Goal: Task Accomplishment & Management: Manage account settings

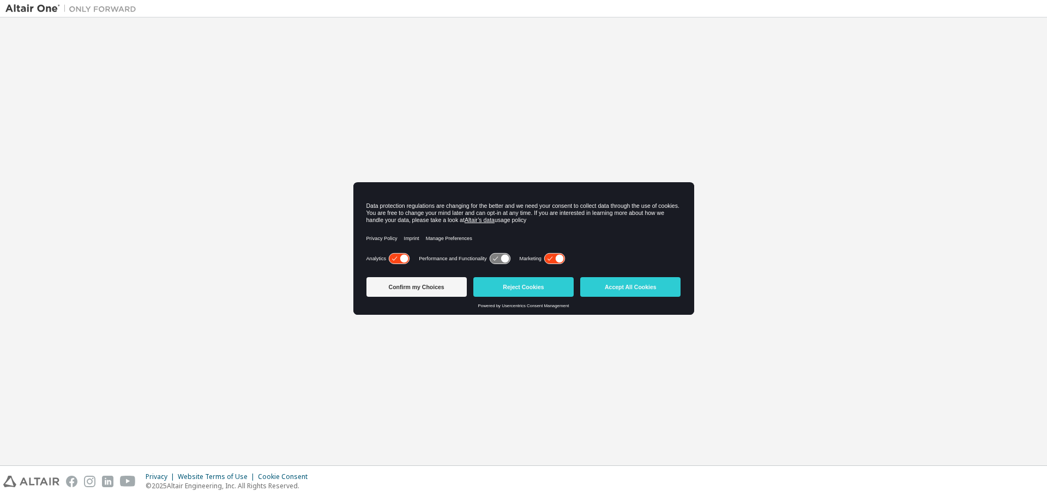
click at [620, 276] on div "Confirm my Choices Reject Cookies Accept All Cookies" at bounding box center [524, 288] width 315 height 31
click at [383, 290] on button "Confirm my Choices" at bounding box center [417, 287] width 100 height 20
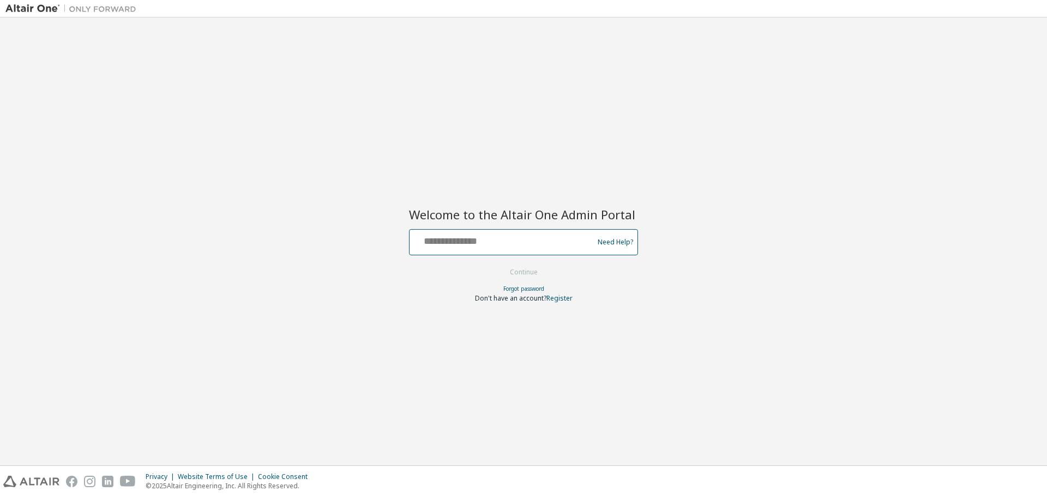
click at [457, 243] on input "text" at bounding box center [503, 240] width 178 height 16
click at [524, 243] on input "**********" at bounding box center [503, 240] width 178 height 16
type input "**********"
click at [514, 271] on button "Continue" at bounding box center [524, 272] width 51 height 16
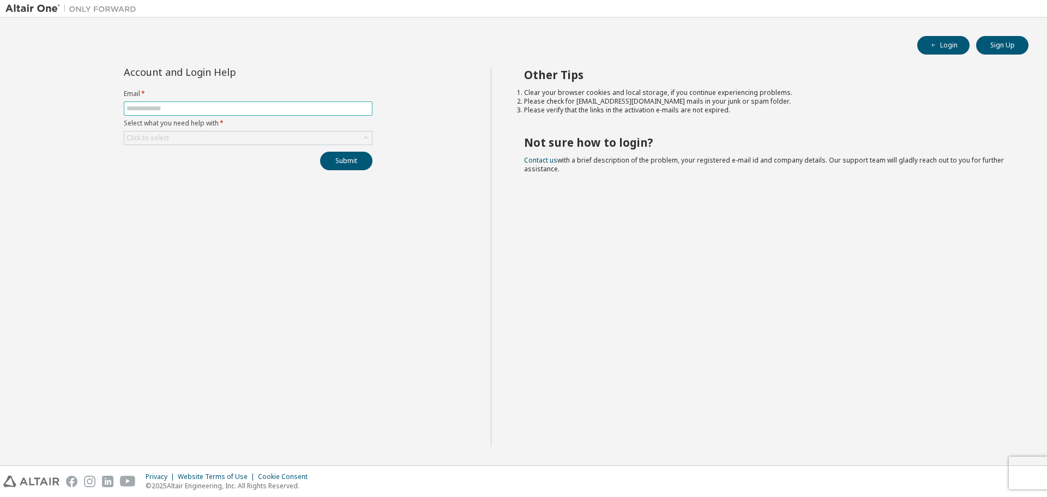
click at [166, 111] on input "text" at bounding box center [248, 108] width 243 height 9
type input "**********"
click at [181, 140] on div "Click to select" at bounding box center [248, 137] width 248 height 13
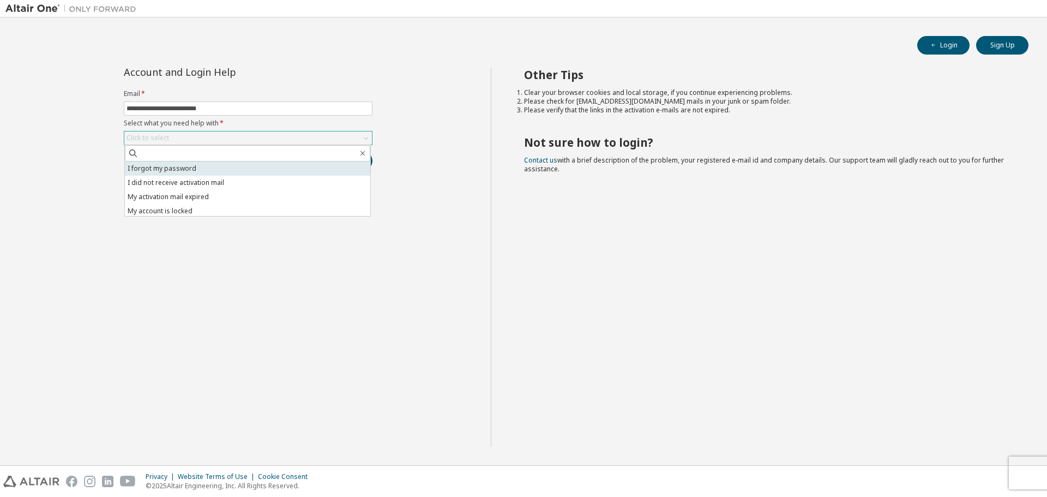
click at [184, 169] on li "I forgot my password" at bounding box center [247, 168] width 245 height 14
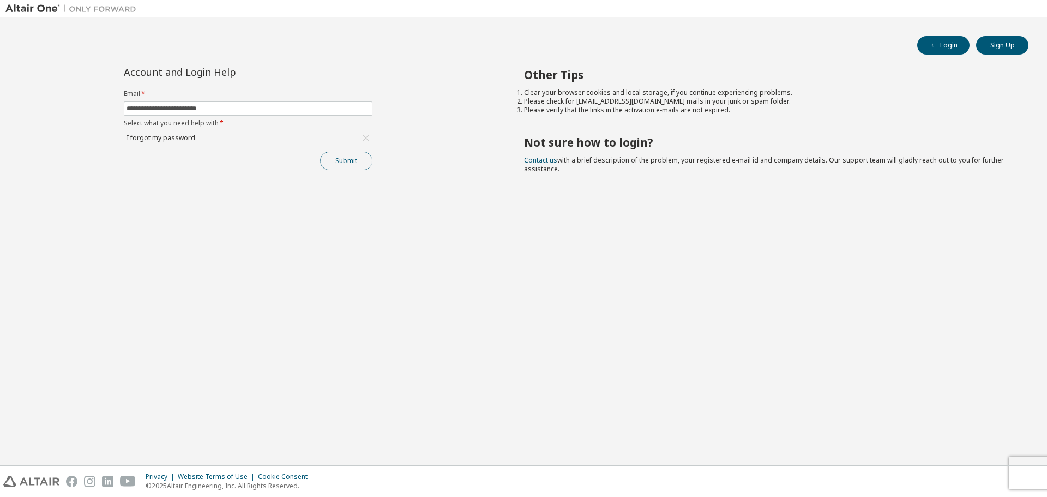
click at [341, 158] on button "Submit" at bounding box center [346, 161] width 52 height 19
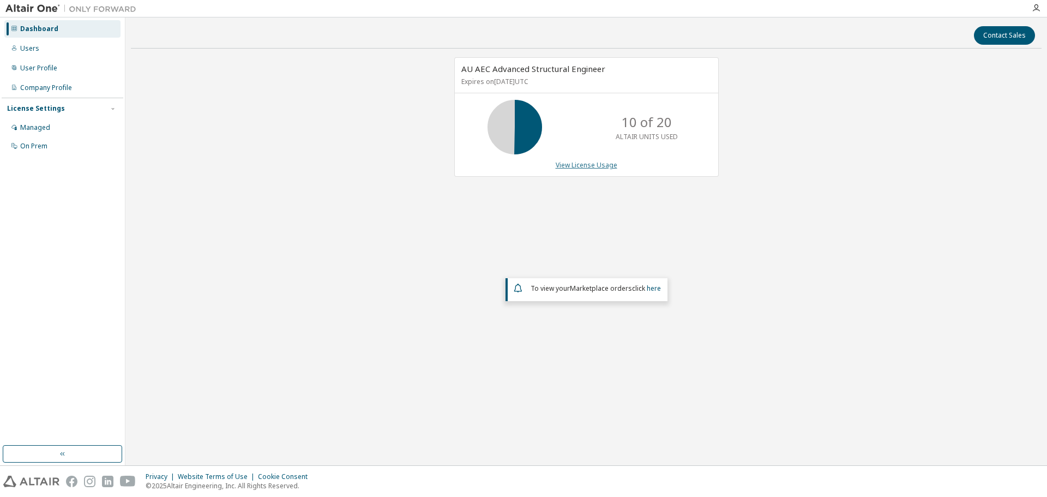
click at [570, 168] on link "View License Usage" at bounding box center [587, 164] width 62 height 9
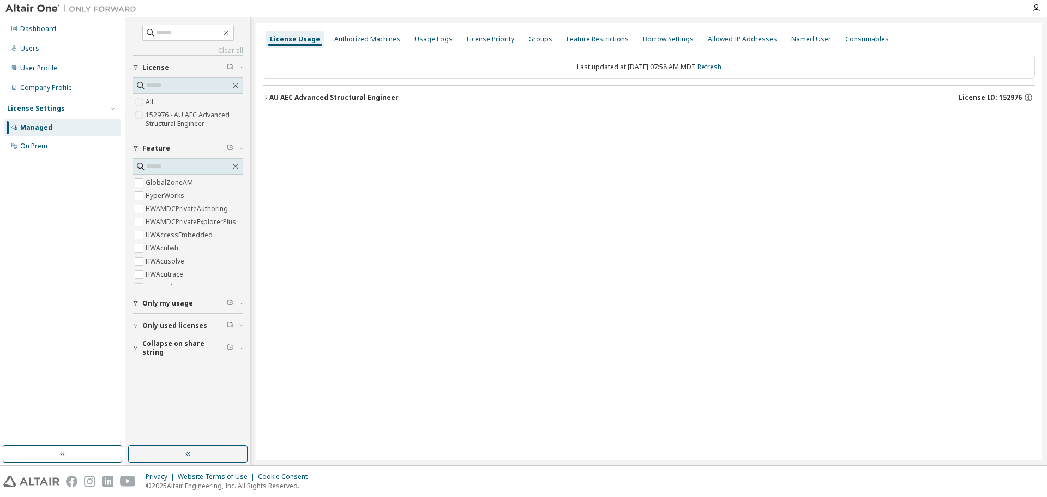
click at [266, 97] on icon "button" at bounding box center [266, 97] width 7 height 7
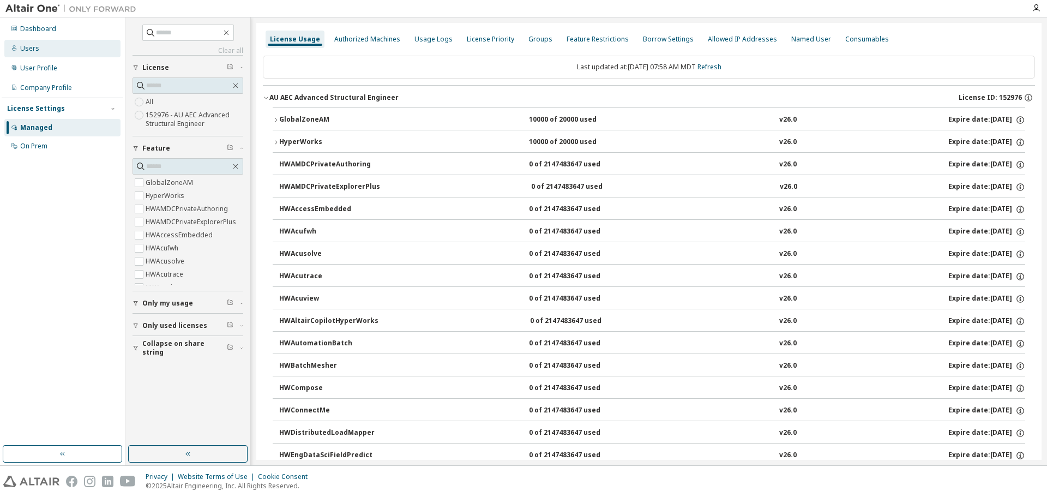
click at [37, 46] on div "Users" at bounding box center [29, 48] width 19 height 9
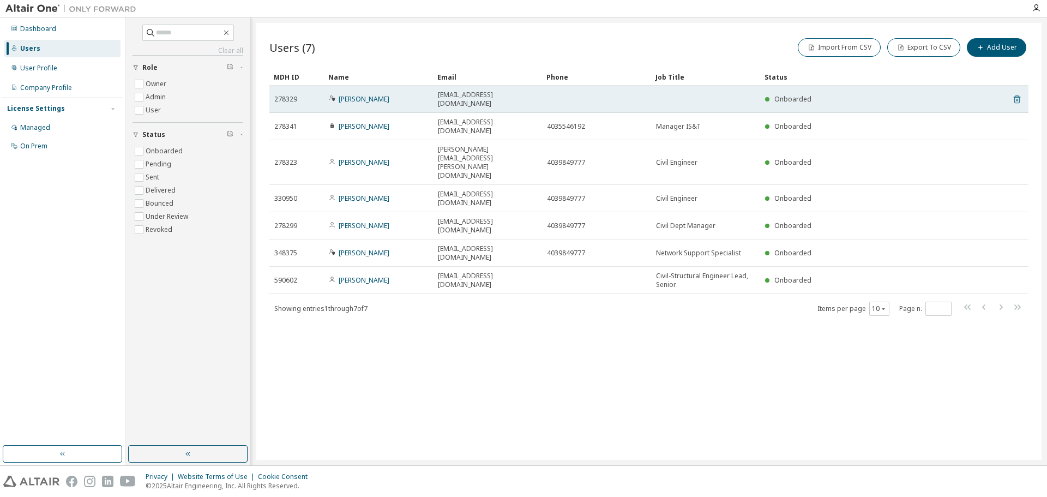
click at [1021, 95] on icon at bounding box center [1017, 99] width 10 height 13
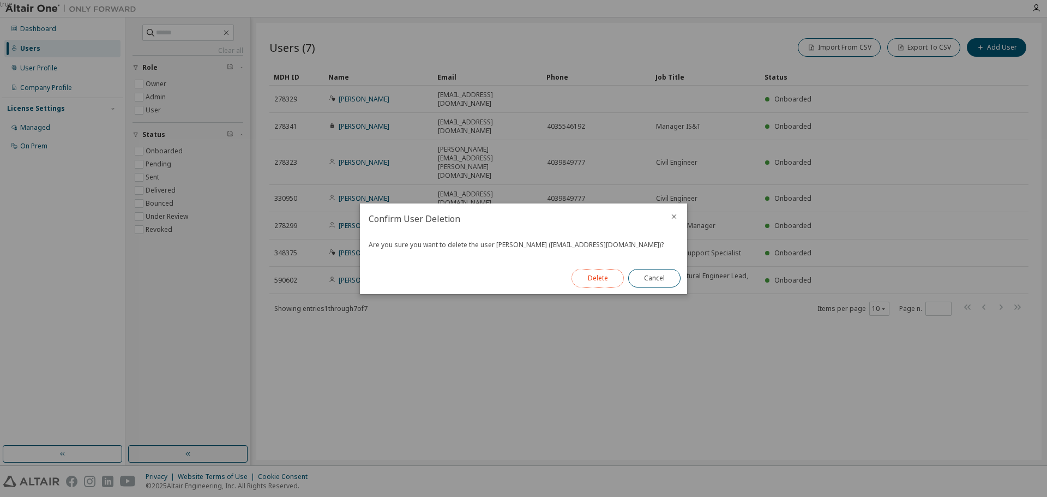
click at [602, 280] on button "Delete" at bounding box center [598, 278] width 52 height 19
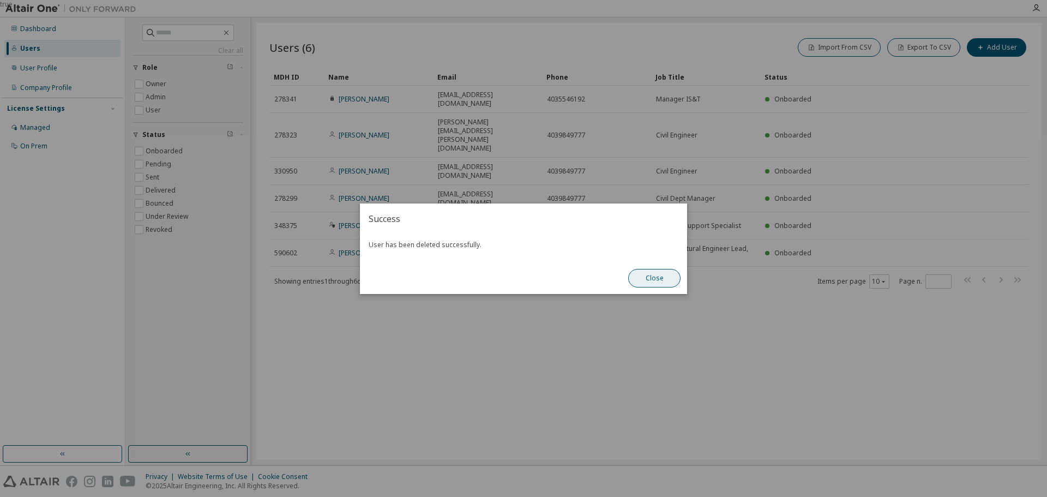
click at [653, 281] on button "Close" at bounding box center [654, 278] width 52 height 19
